Goal: Task Accomplishment & Management: Complete application form

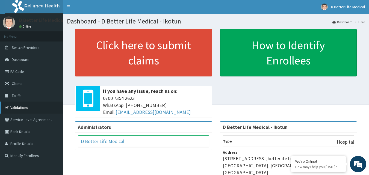
click at [220, 92] on div "Click here to submit claims If you have any issue, reach us on: 0700 7354 2623 …" at bounding box center [216, 75] width 298 height 92
click at [17, 73] on link "PA Code" at bounding box center [31, 72] width 63 height 12
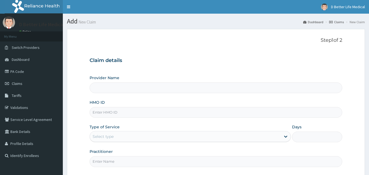
click at [234, 91] on input "Provider Name" at bounding box center [216, 88] width 253 height 11
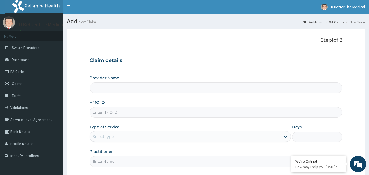
scroll to position [32, 0]
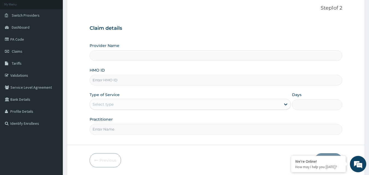
click at [101, 81] on input "HMO ID" at bounding box center [216, 80] width 253 height 11
type input "D Better Life Medical - Ikotun"
paste input "CHL/11446/A"
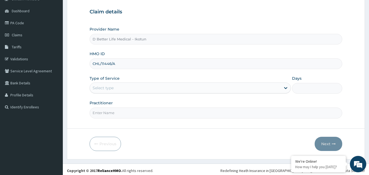
scroll to position [51, 0]
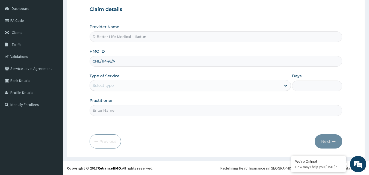
type input "CHL/11446/A"
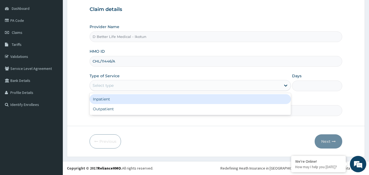
click at [170, 111] on div "Outpatient" at bounding box center [190, 109] width 201 height 10
type input "1"
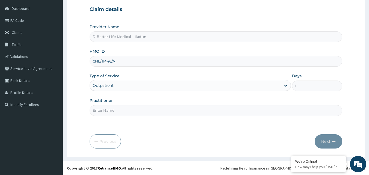
click at [171, 115] on input "Practitioner" at bounding box center [216, 110] width 253 height 11
type input "DR [PERSON_NAME]"
click at [325, 143] on button "Next" at bounding box center [329, 142] width 28 height 14
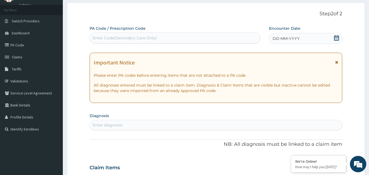
scroll to position [25, 0]
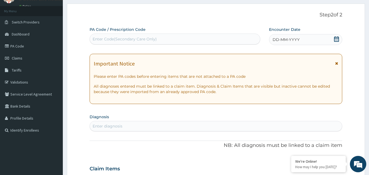
click at [338, 37] on icon at bounding box center [336, 38] width 5 height 5
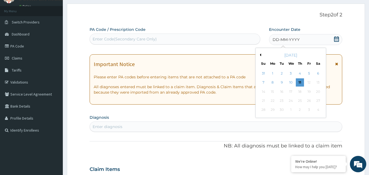
click at [261, 56] on div "[DATE]" at bounding box center [291, 54] width 66 height 5
click at [260, 56] on button "Previous Month" at bounding box center [260, 55] width 3 height 3
click at [320, 110] on div "30" at bounding box center [318, 110] width 8 height 8
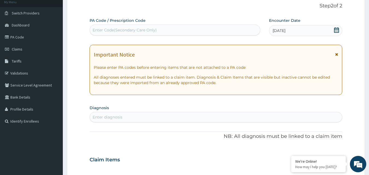
scroll to position [71, 0]
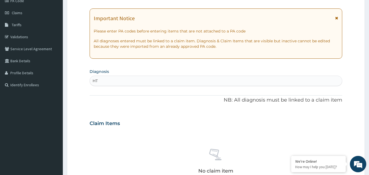
type input "HTN"
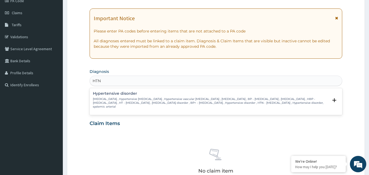
click at [120, 107] on p "[MEDICAL_DATA] , Hypertensive [MEDICAL_DATA] , Hypertensive vascular [MEDICAL_D…" at bounding box center [211, 103] width 236 height 12
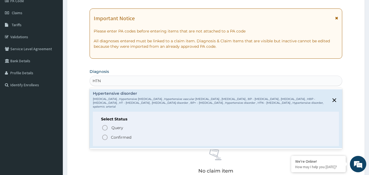
click at [105, 137] on icon "status option filled" at bounding box center [105, 137] width 7 height 7
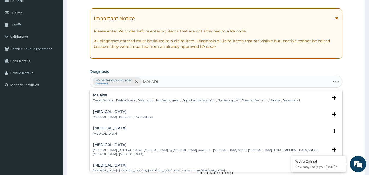
type input "[MEDICAL_DATA]"
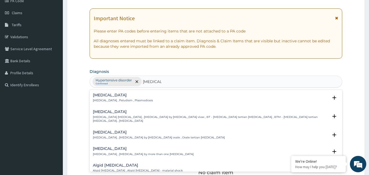
click at [103, 100] on p "[MEDICAL_DATA] , Paludism , Plasmodiosis" at bounding box center [123, 101] width 60 height 4
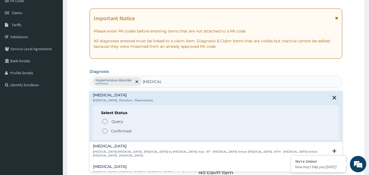
click at [101, 139] on div "Select Status Query Query covers suspected (?), Keep in view (kiv), Ruled out (…" at bounding box center [216, 123] width 247 height 35
click at [104, 130] on icon "status option filled" at bounding box center [105, 131] width 7 height 7
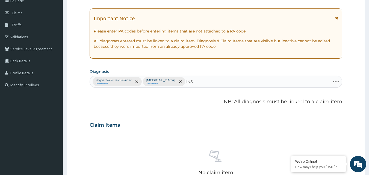
type input "INSO"
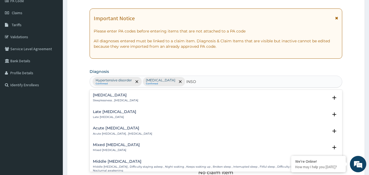
click at [101, 97] on h4 "[MEDICAL_DATA]" at bounding box center [115, 95] width 45 height 4
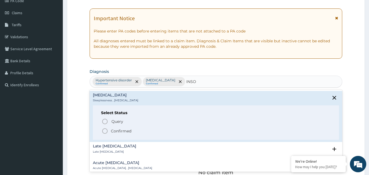
click at [104, 130] on icon "status option filled" at bounding box center [105, 131] width 7 height 7
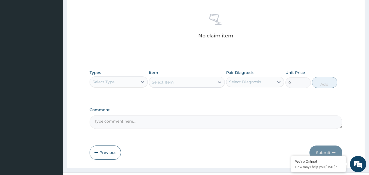
scroll to position [208, 0]
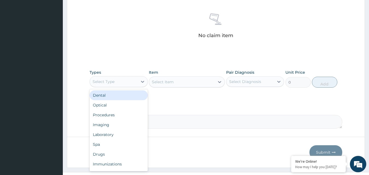
click at [100, 154] on div "Drugs" at bounding box center [119, 155] width 58 height 10
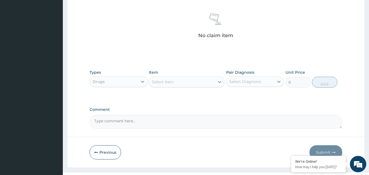
scroll to position [219, 0]
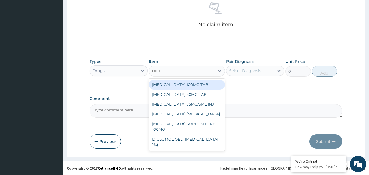
type input "DICLO"
click at [173, 106] on div "[MEDICAL_DATA] 75MG/3ML INJ" at bounding box center [187, 105] width 76 height 10
type input "700"
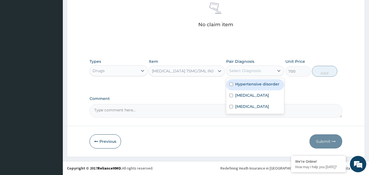
click at [253, 88] on div "Hypertensive disorder" at bounding box center [255, 84] width 58 height 11
checkbox input "true"
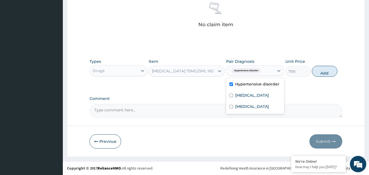
click at [248, 98] on label "[MEDICAL_DATA]" at bounding box center [252, 95] width 34 height 5
checkbox input "true"
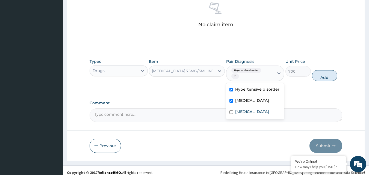
click at [244, 115] on label "[MEDICAL_DATA]" at bounding box center [252, 111] width 34 height 5
checkbox input "true"
click at [328, 75] on button "Add" at bounding box center [324, 75] width 25 height 11
type input "0"
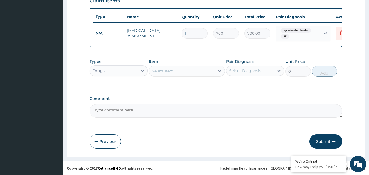
scroll to position [199, 0]
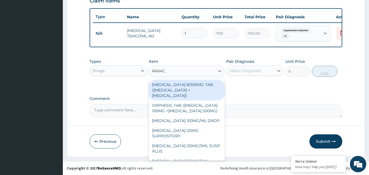
type input "PARACE"
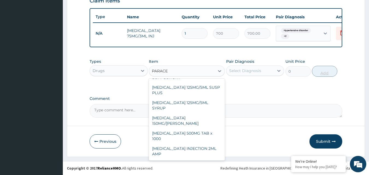
scroll to position [68, 0]
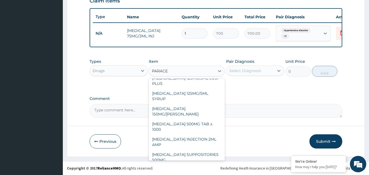
click at [175, 119] on div "[MEDICAL_DATA] 500MG TAB x 1000" at bounding box center [187, 126] width 76 height 15
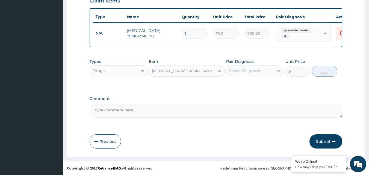
type input "11.025"
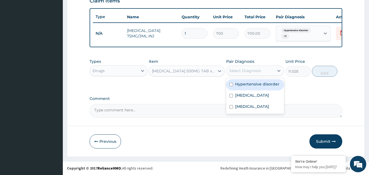
click at [256, 90] on div "Hypertensive disorder" at bounding box center [255, 84] width 58 height 11
checkbox input "true"
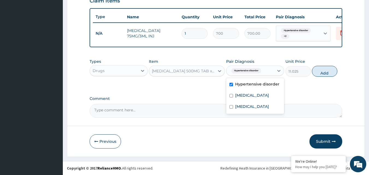
click at [241, 97] on label "[MEDICAL_DATA]" at bounding box center [252, 95] width 34 height 5
checkbox input "true"
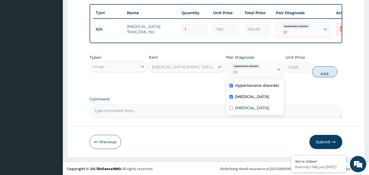
click at [243, 111] on label "[MEDICAL_DATA]" at bounding box center [252, 107] width 34 height 5
checkbox input "true"
click at [332, 77] on button "Add" at bounding box center [324, 71] width 25 height 11
type input "0"
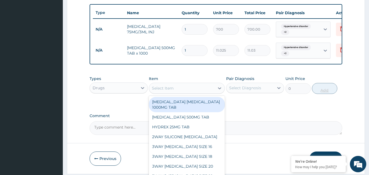
type input "F"
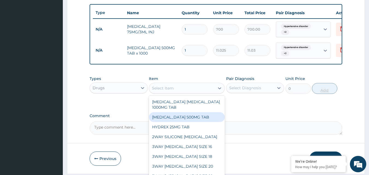
type input "D"
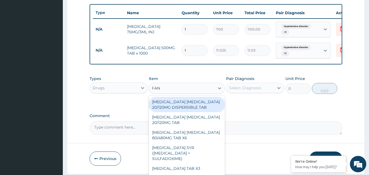
type input "FANS"
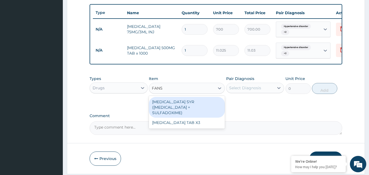
click at [164, 124] on div "[MEDICAL_DATA] TAB X3" at bounding box center [187, 123] width 76 height 10
type input "210"
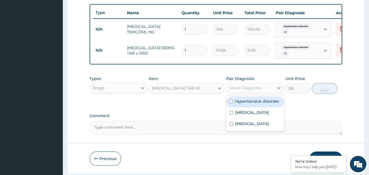
click at [256, 104] on label "Hypertensive disorder" at bounding box center [257, 101] width 44 height 5
checkbox input "true"
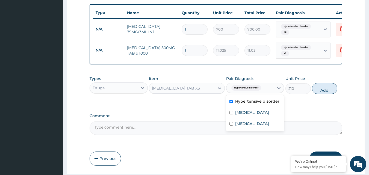
click at [239, 115] on label "[MEDICAL_DATA]" at bounding box center [252, 112] width 34 height 5
checkbox input "true"
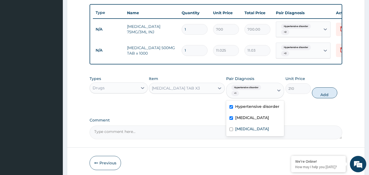
click at [238, 132] on label "[MEDICAL_DATA]" at bounding box center [252, 128] width 34 height 5
checkbox input "true"
click at [329, 96] on button "Add" at bounding box center [324, 92] width 25 height 11
type input "0"
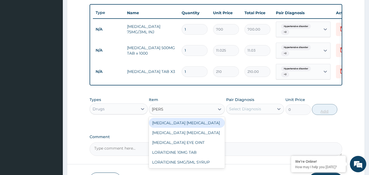
type input "LORAT"
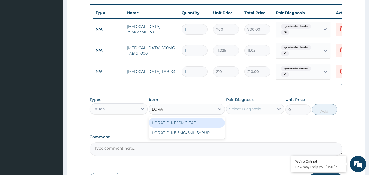
click at [159, 128] on div "LORATIDINE 10MG TAB" at bounding box center [187, 123] width 76 height 10
type input "52.5"
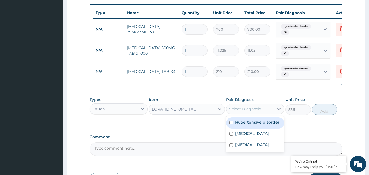
click at [248, 135] on label "[MEDICAL_DATA]" at bounding box center [252, 133] width 34 height 5
checkbox input "true"
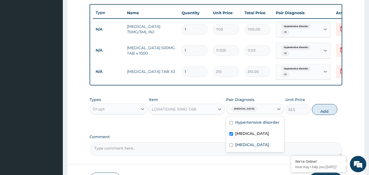
click at [239, 148] on label "[MEDICAL_DATA]" at bounding box center [252, 144] width 34 height 5
checkbox input "true"
click at [255, 129] on div "Hypertensive disorder" at bounding box center [255, 123] width 58 height 11
checkbox input "true"
click at [330, 115] on button "Add" at bounding box center [324, 109] width 25 height 11
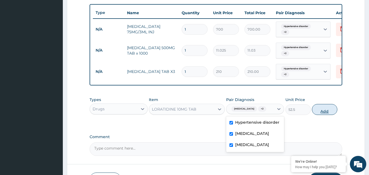
type input "0"
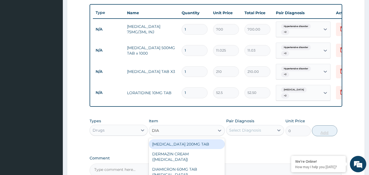
type input "[PERSON_NAME]"
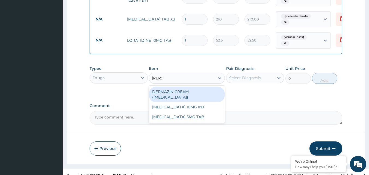
scroll to position [254, 0]
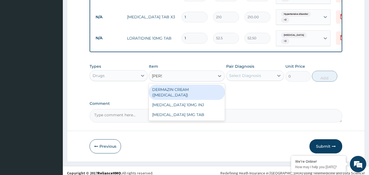
click at [176, 118] on div "[MEDICAL_DATA] 5MG TAB" at bounding box center [187, 115] width 76 height 10
type input "52.5"
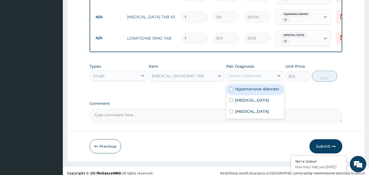
click at [255, 101] on div "[MEDICAL_DATA]" at bounding box center [255, 100] width 58 height 11
checkbox input "true"
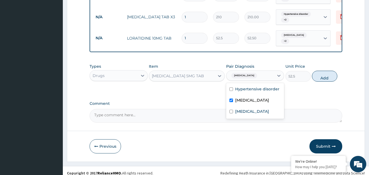
click at [261, 95] on div "Hypertensive disorder" at bounding box center [255, 89] width 58 height 11
checkbox input "true"
click at [254, 123] on textarea "Comment" at bounding box center [216, 116] width 253 height 14
click at [260, 87] on div "Types Drugs Item [MEDICAL_DATA] 5MG TAB Pair Diagnosis [MEDICAL_DATA] + 1 Unit …" at bounding box center [216, 77] width 253 height 32
click at [255, 112] on div "[MEDICAL_DATA]" at bounding box center [255, 112] width 58 height 11
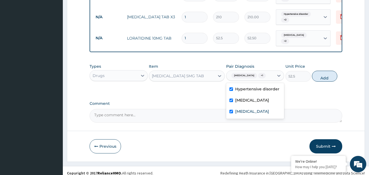
checkbox input "true"
click at [333, 82] on button "Add" at bounding box center [324, 76] width 25 height 11
type input "0"
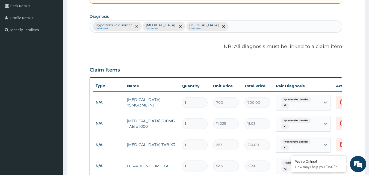
scroll to position [74, 0]
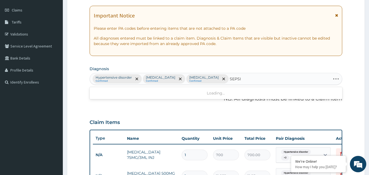
type input "[MEDICAL_DATA]"
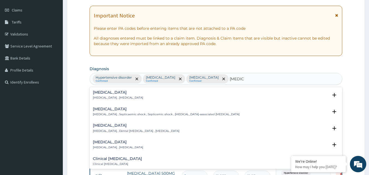
click at [107, 98] on p "[MEDICAL_DATA] , [MEDICAL_DATA]" at bounding box center [118, 98] width 50 height 4
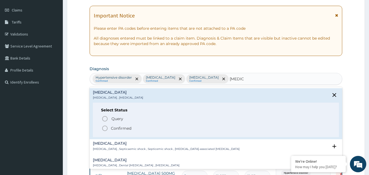
click at [104, 128] on icon "status option filled" at bounding box center [105, 128] width 7 height 7
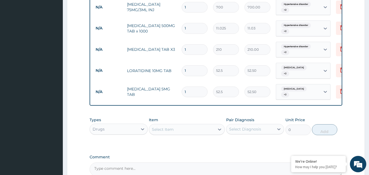
scroll to position [233, 0]
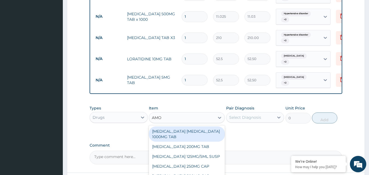
type input "AMOX"
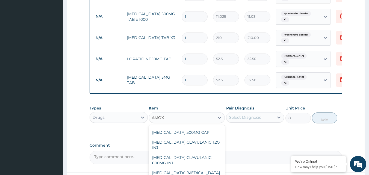
scroll to position [32, 0]
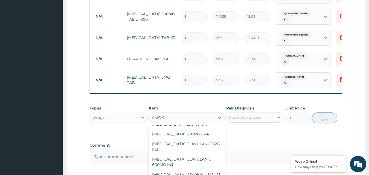
click at [194, 136] on div "[MEDICAL_DATA] 500MG CAP" at bounding box center [187, 134] width 76 height 10
type input "35"
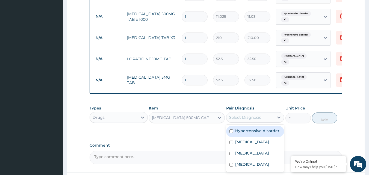
click at [249, 130] on label "Hypertensive disorder" at bounding box center [257, 130] width 44 height 5
checkbox input "true"
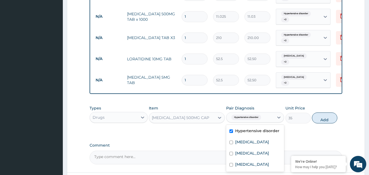
click at [233, 142] on input "checkbox" at bounding box center [232, 143] width 4 height 4
checkbox input "true"
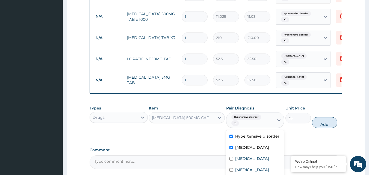
click at [241, 158] on label "[MEDICAL_DATA]" at bounding box center [252, 158] width 34 height 5
checkbox input "true"
click at [241, 174] on div "[MEDICAL_DATA]" at bounding box center [255, 170] width 58 height 11
checkbox input "true"
click at [328, 124] on button "Add" at bounding box center [324, 122] width 25 height 11
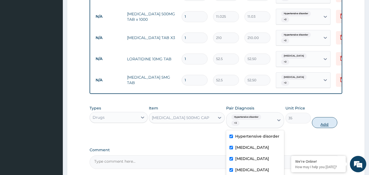
type input "0"
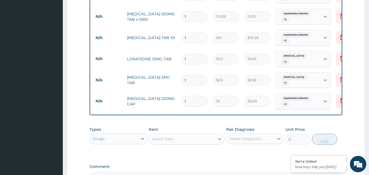
type input "0.00"
type input "3"
type input "105.00"
type input "0.00"
type input "2"
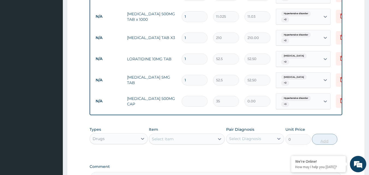
type input "70.00"
type input "20"
type input "700.00"
type input "20"
click at [206, 80] on input "1" at bounding box center [195, 80] width 26 height 11
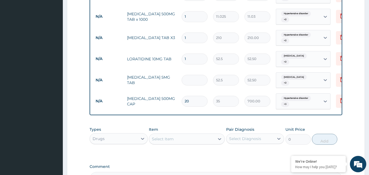
type input "0.00"
type input "6"
type input "315.00"
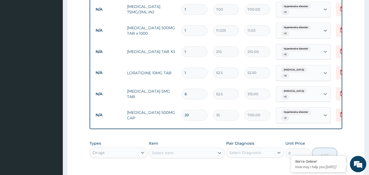
scroll to position [217, 0]
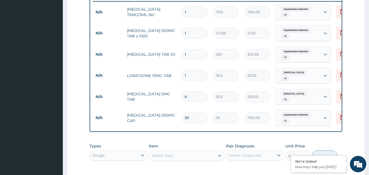
type input "6"
click at [198, 75] on input "1" at bounding box center [195, 75] width 26 height 11
type input "0.00"
type input "3"
type input "157.50"
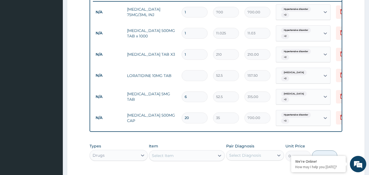
type input "0.00"
type input "1"
type input "52.50"
type input "10"
type input "525.00"
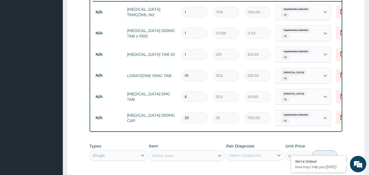
type input "10"
click at [188, 59] on input "1" at bounding box center [195, 54] width 26 height 11
type input "0.00"
type input "2"
type input "420.00"
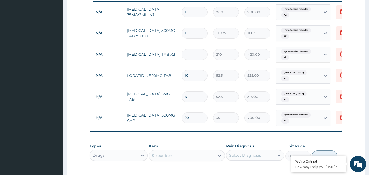
type input "0.00"
type input "3"
type input "630.00"
type input "3"
click at [194, 32] on input "1" at bounding box center [195, 33] width 26 height 11
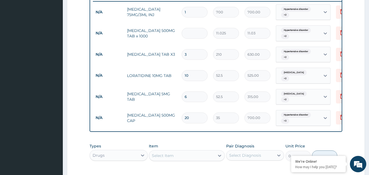
type input "0.00"
type input "2"
type input "22.05"
type input "20"
type input "220.50"
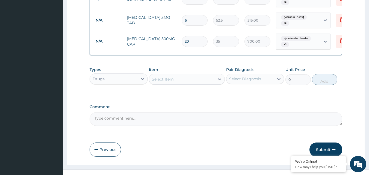
scroll to position [301, 0]
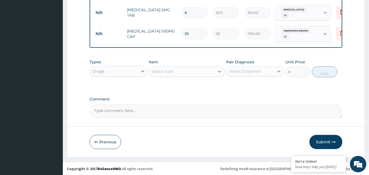
type input "20"
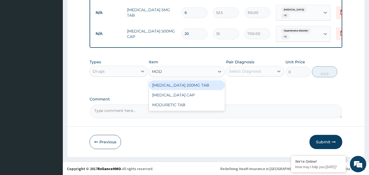
type input "MODU"
click at [168, 88] on div "MODURETIC TAB" at bounding box center [187, 85] width 76 height 10
type input "52.5"
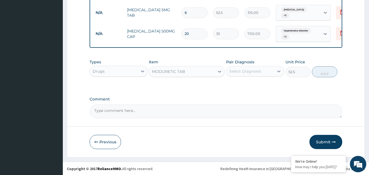
scroll to position [300, 0]
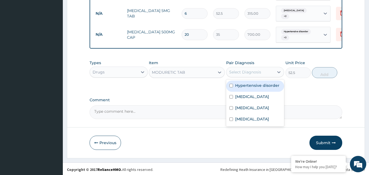
click at [254, 88] on div "Hypertensive disorder" at bounding box center [255, 86] width 58 height 11
checkbox input "true"
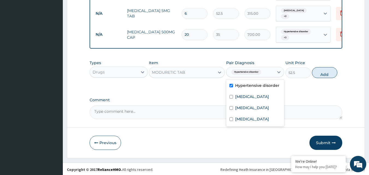
click at [247, 97] on label "[MEDICAL_DATA]" at bounding box center [252, 96] width 34 height 5
checkbox input "true"
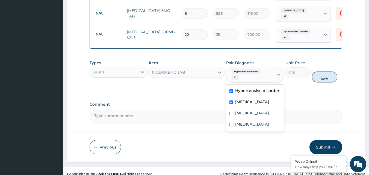
click at [249, 109] on div "[MEDICAL_DATA]" at bounding box center [255, 113] width 58 height 11
checkbox input "true"
click at [245, 128] on div "[MEDICAL_DATA]" at bounding box center [255, 124] width 58 height 11
checkbox input "true"
click at [332, 73] on button "Add" at bounding box center [324, 77] width 25 height 11
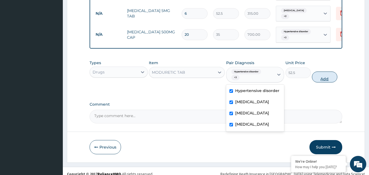
type input "0"
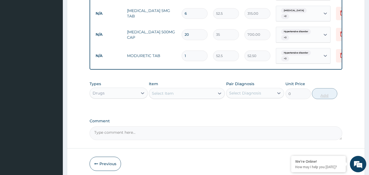
type input "14"
type input "735.00"
type input "14"
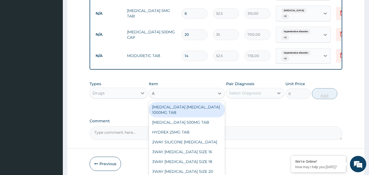
type input "A"
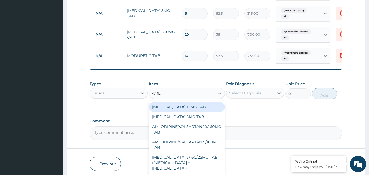
type input "AMLO"
click at [198, 108] on div "[MEDICAL_DATA] 10MG TAB" at bounding box center [187, 107] width 76 height 10
type input "56"
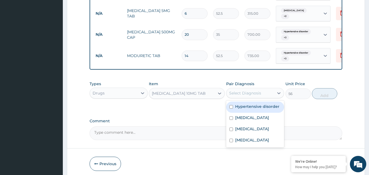
click at [255, 107] on label "Hypertensive disorder" at bounding box center [257, 106] width 44 height 5
checkbox input "true"
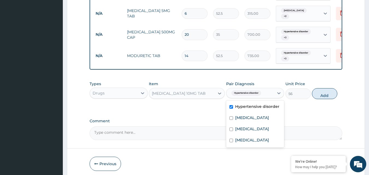
click at [238, 118] on label "[MEDICAL_DATA]" at bounding box center [252, 117] width 34 height 5
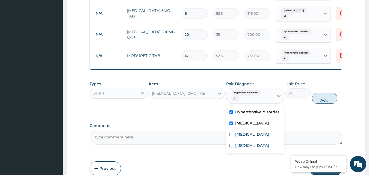
click at [242, 128] on div "[MEDICAL_DATA]" at bounding box center [255, 123] width 58 height 11
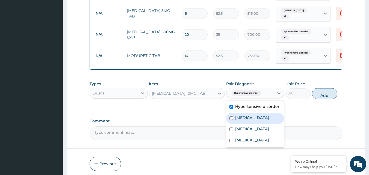
checkbox input "false"
click at [240, 146] on div "[MEDICAL_DATA]" at bounding box center [255, 140] width 58 height 11
checkbox input "true"
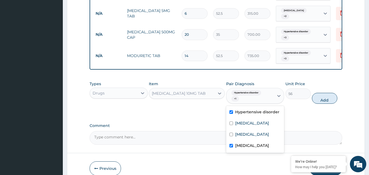
click at [244, 137] on div "[MEDICAL_DATA]" at bounding box center [255, 135] width 58 height 11
checkbox input "true"
click at [334, 97] on button "Add" at bounding box center [324, 98] width 25 height 11
type input "0"
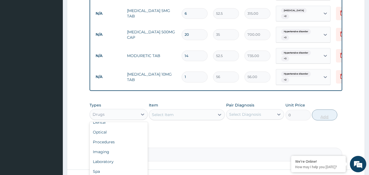
scroll to position [7, 0]
click at [113, 144] on div "Procedures" at bounding box center [119, 141] width 58 height 10
click at [200, 73] on input "1" at bounding box center [195, 77] width 26 height 11
type input "14"
type input "784.00"
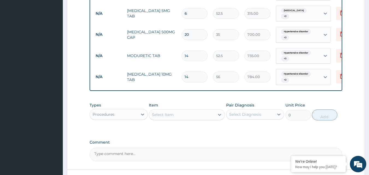
type input "14"
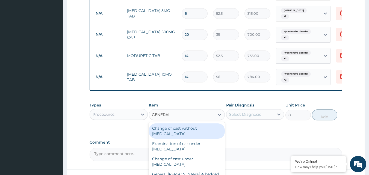
type input "GENERAL"
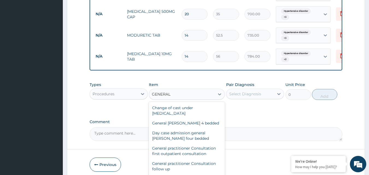
scroll to position [322, 0]
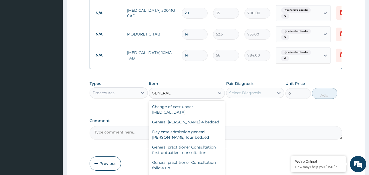
click at [162, 152] on div "General practitioner Consultation first outpatient consultation" at bounding box center [187, 149] width 76 height 15
type input "3000"
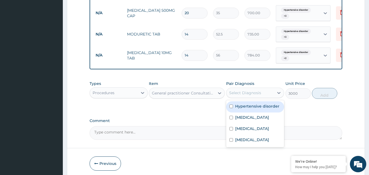
click at [263, 105] on label "Hypertensive disorder" at bounding box center [257, 106] width 44 height 5
checkbox input "true"
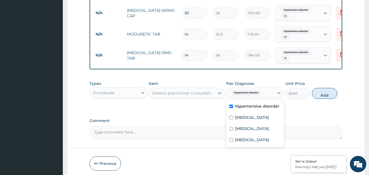
click at [241, 121] on div "[MEDICAL_DATA]" at bounding box center [255, 118] width 58 height 11
checkbox input "true"
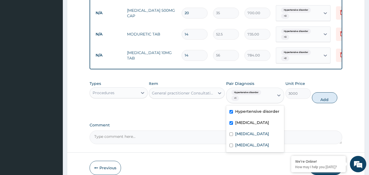
click at [243, 132] on label "[MEDICAL_DATA]" at bounding box center [252, 133] width 34 height 5
checkbox input "true"
click at [243, 151] on div "[MEDICAL_DATA]" at bounding box center [255, 145] width 58 height 11
checkbox input "true"
click at [326, 98] on button "Add" at bounding box center [324, 97] width 25 height 11
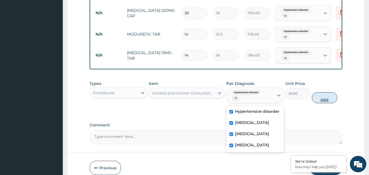
type input "0"
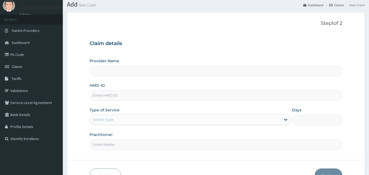
scroll to position [30, 0]
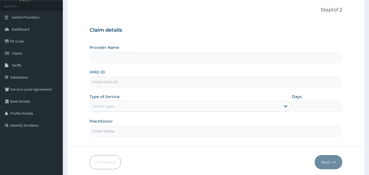
click at [99, 81] on input "HMO ID" at bounding box center [216, 82] width 253 height 11
paste input "CHL/11446/A"
type input "CHL/11446/A"
type input "D Better Life Medical - Ikotun"
type input "CHL/11446/A"
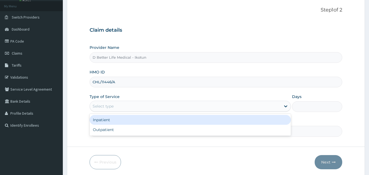
click at [95, 131] on div "Outpatient" at bounding box center [190, 130] width 201 height 10
type input "1"
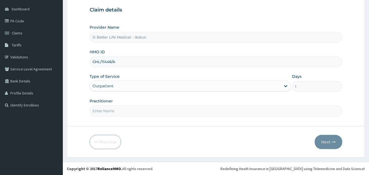
scroll to position [51, 0]
click at [93, 113] on input "Practitioner" at bounding box center [216, 110] width 253 height 11
type input "DR ABIKOYA"
click at [329, 139] on button "Next" at bounding box center [329, 142] width 28 height 14
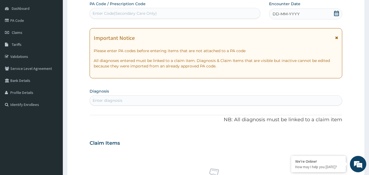
click at [341, 16] on div "DD-MM-YYYY" at bounding box center [305, 13] width 73 height 11
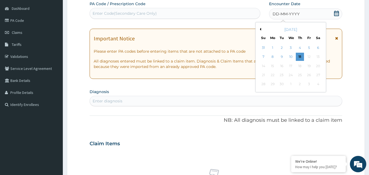
scroll to position [0, 0]
click at [260, 29] on button "Previous Month" at bounding box center [260, 29] width 3 height 3
click at [293, 66] on div "13" at bounding box center [291, 66] width 8 height 8
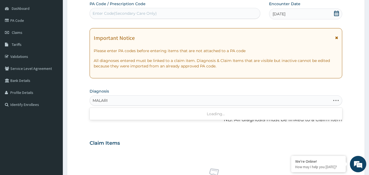
type input "MALARIA"
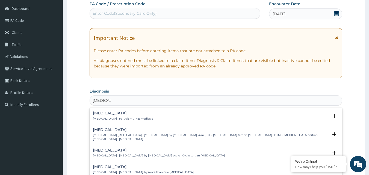
click at [94, 119] on p "Malaria , Paludism , Plasmodiosis" at bounding box center [123, 119] width 60 height 4
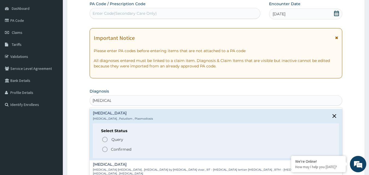
click at [104, 151] on icon "status option filled" at bounding box center [105, 149] width 7 height 7
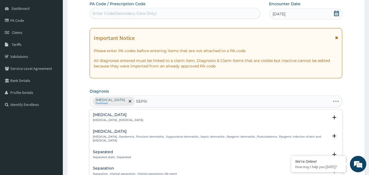
type input "SEPSIS"
click at [123, 119] on p "Systemic infection , Sepsis" at bounding box center [118, 120] width 50 height 4
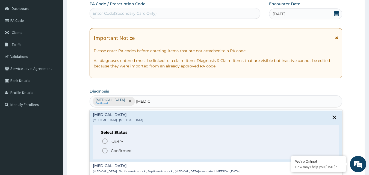
click at [105, 151] on icon "status option filled" at bounding box center [105, 151] width 7 height 7
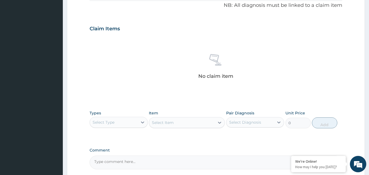
scroll to position [219, 0]
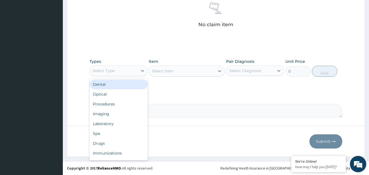
click at [103, 146] on div "Drugs" at bounding box center [119, 144] width 58 height 10
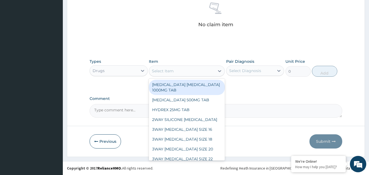
click at [190, 81] on div "[MEDICAL_DATA] [MEDICAL_DATA] 1000MG TAB" at bounding box center [187, 87] width 76 height 15
type input "56"
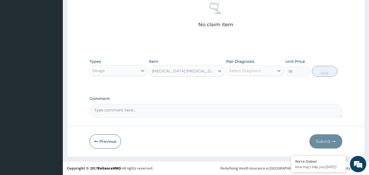
type input "S"
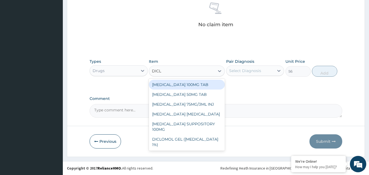
type input "DICLO"
click at [206, 107] on div "[MEDICAL_DATA] 75MG/3ML INJ" at bounding box center [187, 105] width 76 height 10
type input "700"
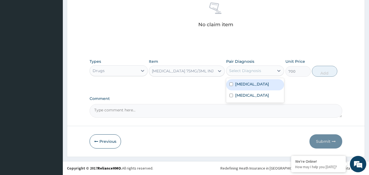
click at [258, 81] on div "[MEDICAL_DATA]" at bounding box center [255, 84] width 58 height 11
checkbox input "true"
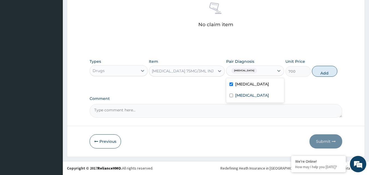
click at [252, 100] on div "[MEDICAL_DATA]" at bounding box center [255, 95] width 58 height 11
checkbox input "true"
click at [335, 74] on button "Add" at bounding box center [324, 71] width 25 height 11
type input "0"
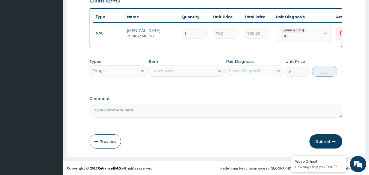
scroll to position [197, 0]
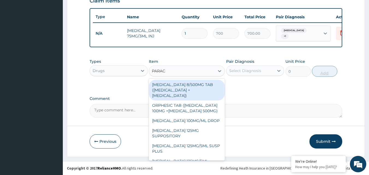
type input "PARACE"
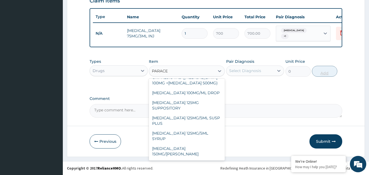
scroll to position [68, 0]
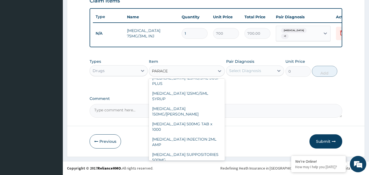
click at [191, 119] on div "[MEDICAL_DATA] 500MG TAB x 1000" at bounding box center [187, 126] width 76 height 15
type input "11.025"
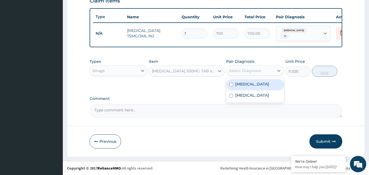
click at [252, 85] on div "[MEDICAL_DATA]" at bounding box center [255, 84] width 58 height 11
checkbox input "true"
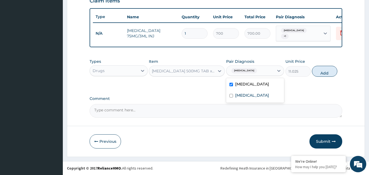
click at [247, 101] on div "[MEDICAL_DATA]" at bounding box center [255, 95] width 58 height 11
checkbox input "true"
click at [329, 74] on button "Add" at bounding box center [324, 71] width 25 height 11
type input "0"
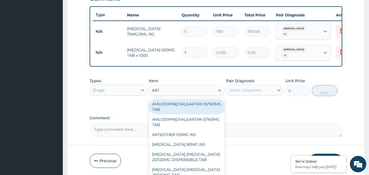
type input "ARTE"
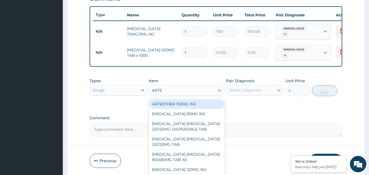
click at [186, 157] on div "[MEDICAL_DATA] [MEDICAL_DATA] 80/480MG TAB X6" at bounding box center [187, 157] width 76 height 15
type input "262.5"
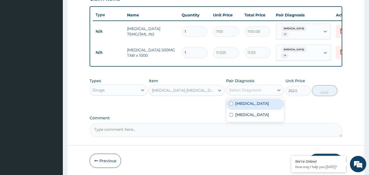
click at [258, 103] on div "[MEDICAL_DATA]" at bounding box center [255, 104] width 58 height 11
checkbox input "true"
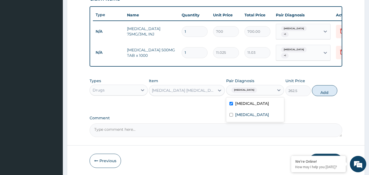
click at [253, 119] on div "[MEDICAL_DATA]" at bounding box center [255, 115] width 58 height 11
checkbox input "true"
click at [329, 93] on button "Add" at bounding box center [324, 90] width 25 height 11
type input "0"
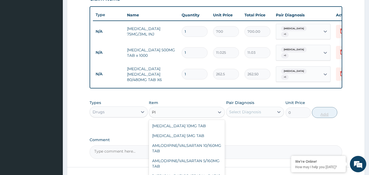
type input "P"
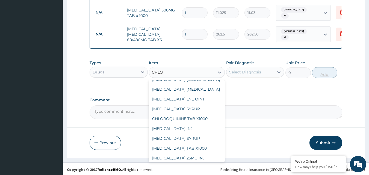
scroll to position [0, 0]
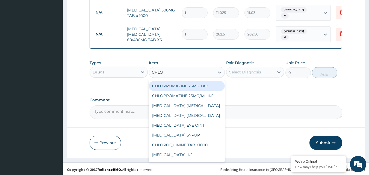
type input "CHLO"
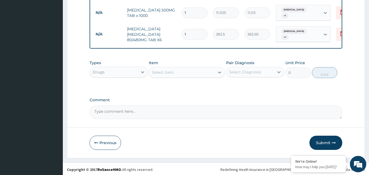
click at [179, 74] on div "Select Item" at bounding box center [182, 72] width 66 height 9
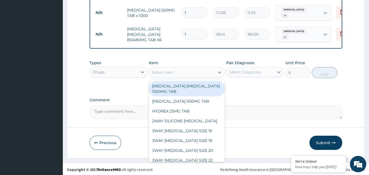
paste input "Chlorphenamine"
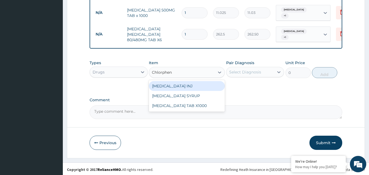
type input "Chlorphe"
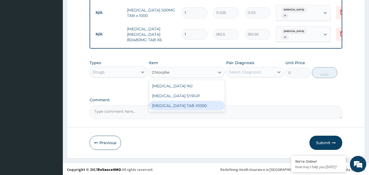
click at [182, 107] on div "[MEDICAL_DATA] TAB X1000" at bounding box center [187, 106] width 76 height 10
type input "52.5"
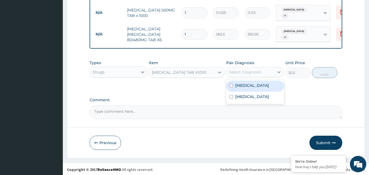
click at [267, 73] on div "Select Diagnosis" at bounding box center [251, 72] width 48 height 9
click at [255, 88] on div "[MEDICAL_DATA]" at bounding box center [255, 86] width 58 height 11
checkbox input "true"
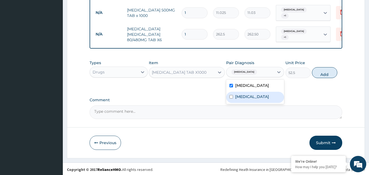
click at [254, 96] on div "[MEDICAL_DATA]" at bounding box center [255, 97] width 58 height 11
checkbox input "true"
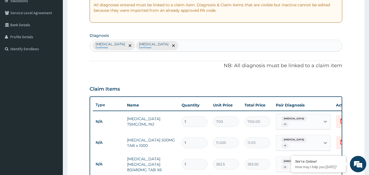
scroll to position [106, 0]
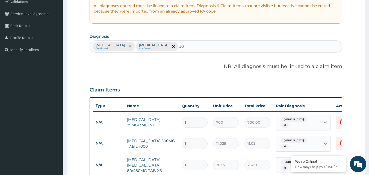
type input "J"
type input "UPPER RE"
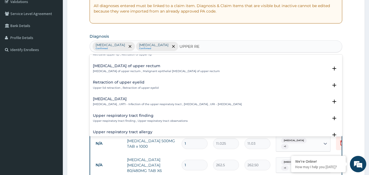
scroll to position [15, 0]
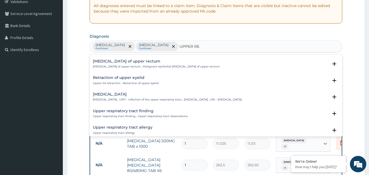
click at [122, 99] on p "Upper respiratory infection , URTI - Infection of the upper respiratory tract ,…" at bounding box center [167, 100] width 149 height 4
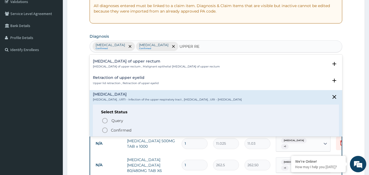
click at [104, 133] on circle "status option filled" at bounding box center [105, 130] width 5 height 5
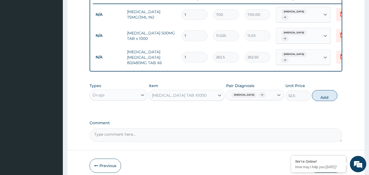
scroll to position [216, 0]
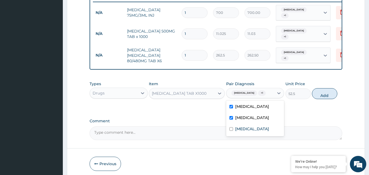
click at [253, 129] on label "Upper respiratory infection" at bounding box center [252, 128] width 34 height 5
checkbox input "true"
click at [332, 95] on button "Add" at bounding box center [324, 93] width 25 height 11
type input "0"
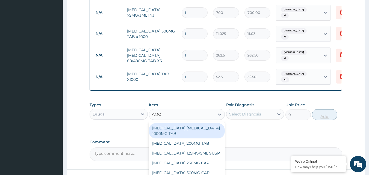
type input "AMOX"
click at [197, 160] on div "[MEDICAL_DATA] 500MG CAP" at bounding box center [187, 163] width 76 height 10
type input "35"
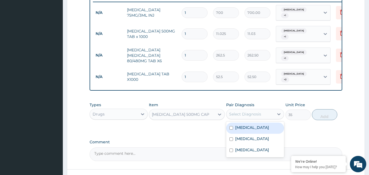
click at [244, 125] on label "[MEDICAL_DATA]" at bounding box center [252, 127] width 34 height 5
checkbox input "true"
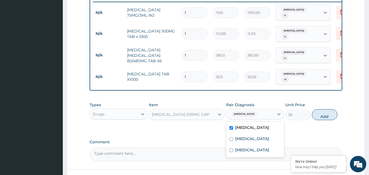
click at [244, 138] on label "[MEDICAL_DATA]" at bounding box center [252, 138] width 34 height 5
checkbox input "true"
click at [241, 148] on label "Upper respiratory infection" at bounding box center [252, 149] width 34 height 5
checkbox input "true"
click at [328, 115] on button "Add" at bounding box center [324, 114] width 25 height 11
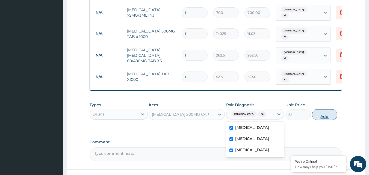
type input "0"
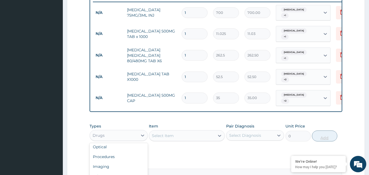
scroll to position [19, 0]
click at [121, 147] on div "Procedures" at bounding box center [119, 150] width 58 height 10
click at [236, 124] on label "Pair Diagnosis" at bounding box center [240, 126] width 28 height 5
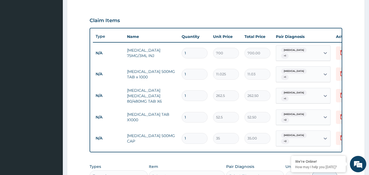
scroll to position [0, 0]
click at [200, 72] on input "1" at bounding box center [195, 74] width 26 height 11
type input "0.00"
type input "2"
type input "22.05"
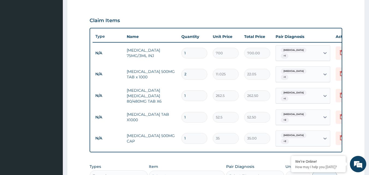
type input "20"
type input "220.50"
type input "20"
click at [198, 90] on input "1" at bounding box center [195, 95] width 26 height 11
type input "0.00"
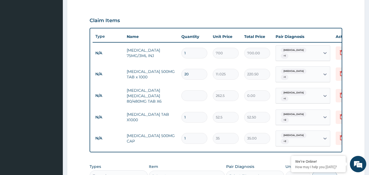
type input "6"
type input "1575.00"
type input "6"
click at [206, 112] on input "1" at bounding box center [195, 117] width 26 height 11
type input "0.00"
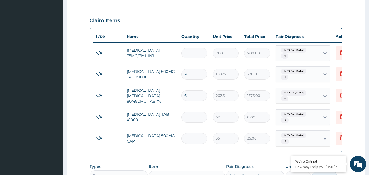
type input "8"
type input "420.00"
type input "8"
click at [201, 133] on input "1" at bounding box center [195, 138] width 26 height 11
type input "0.00"
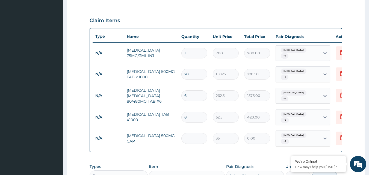
type input "2"
type input "70.00"
type input "20"
type input "700.00"
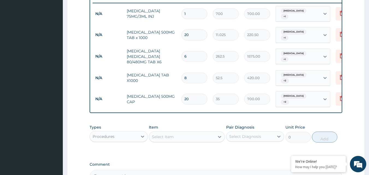
scroll to position [215, 0]
type input "20"
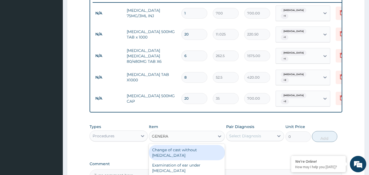
type input "GENERAL"
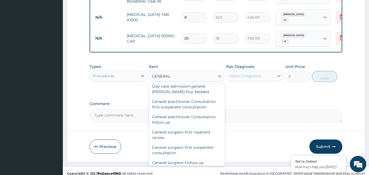
scroll to position [60, 0]
click at [205, 96] on div "General practitioner Consultation first outpatient consultation" at bounding box center [187, 103] width 76 height 15
type input "3000"
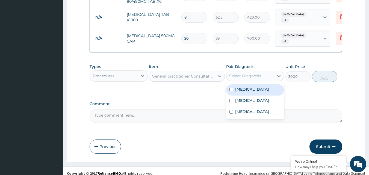
click at [253, 96] on div "[MEDICAL_DATA]" at bounding box center [255, 101] width 58 height 11
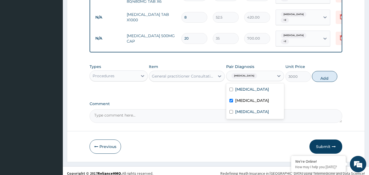
click at [254, 96] on div "[MEDICAL_DATA]" at bounding box center [255, 101] width 58 height 11
checkbox input "false"
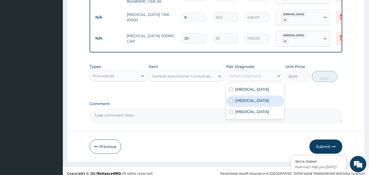
click at [250, 112] on label "Upper respiratory infection" at bounding box center [252, 111] width 34 height 5
checkbox input "true"
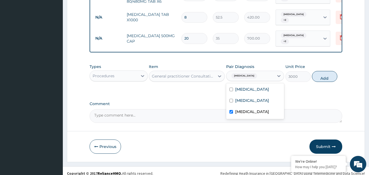
click at [250, 88] on div "[MEDICAL_DATA]" at bounding box center [255, 89] width 58 height 11
checkbox input "true"
click at [248, 105] on div "[MEDICAL_DATA]" at bounding box center [255, 101] width 58 height 11
checkbox input "true"
click at [334, 71] on button "Add" at bounding box center [324, 76] width 25 height 11
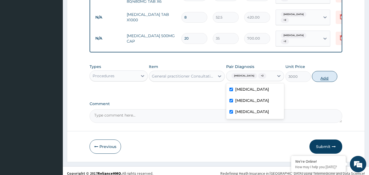
type input "0"
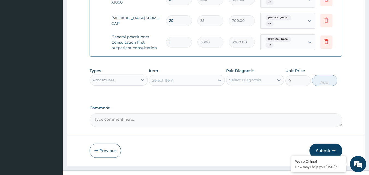
scroll to position [297, 0]
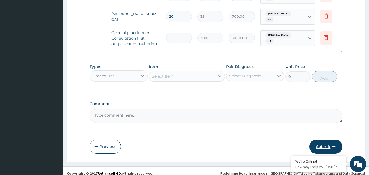
click at [334, 140] on button "Submit" at bounding box center [326, 147] width 33 height 14
